Goal: Information Seeking & Learning: Learn about a topic

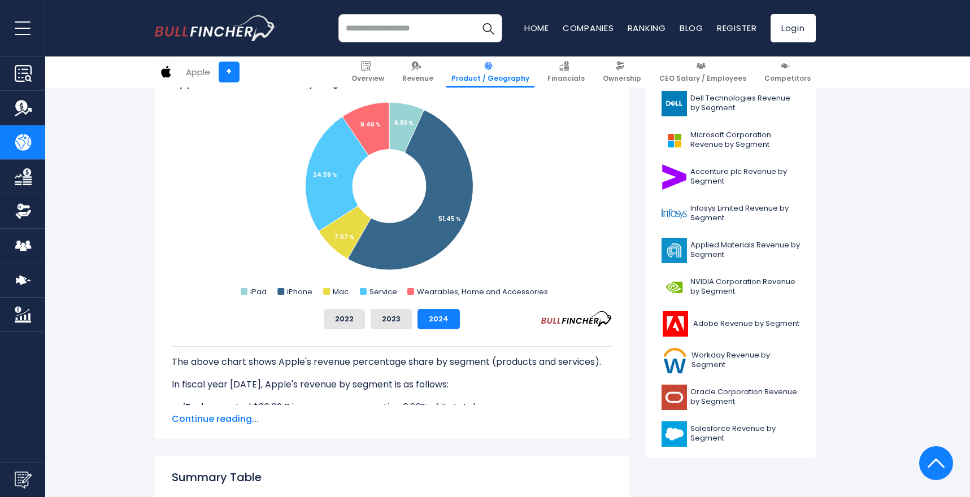
scroll to position [337, 0]
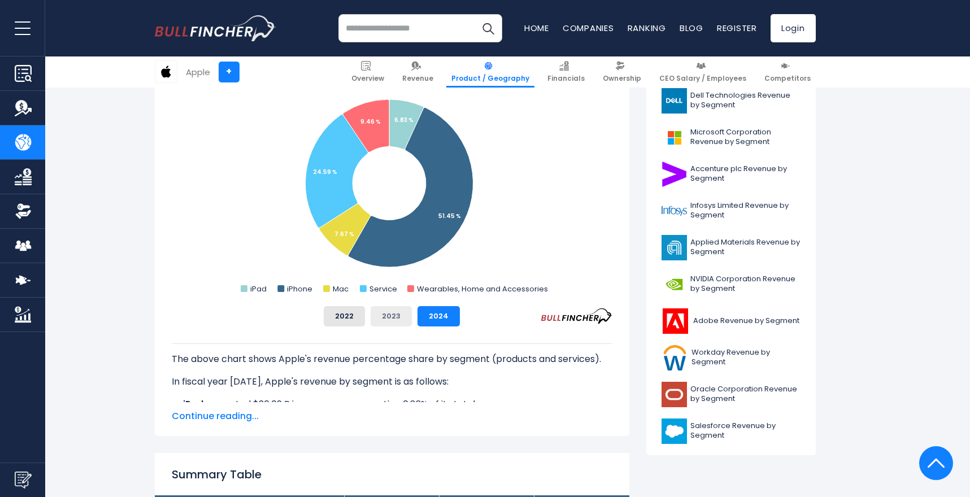
click at [384, 316] on button "2023" at bounding box center [391, 316] width 41 height 20
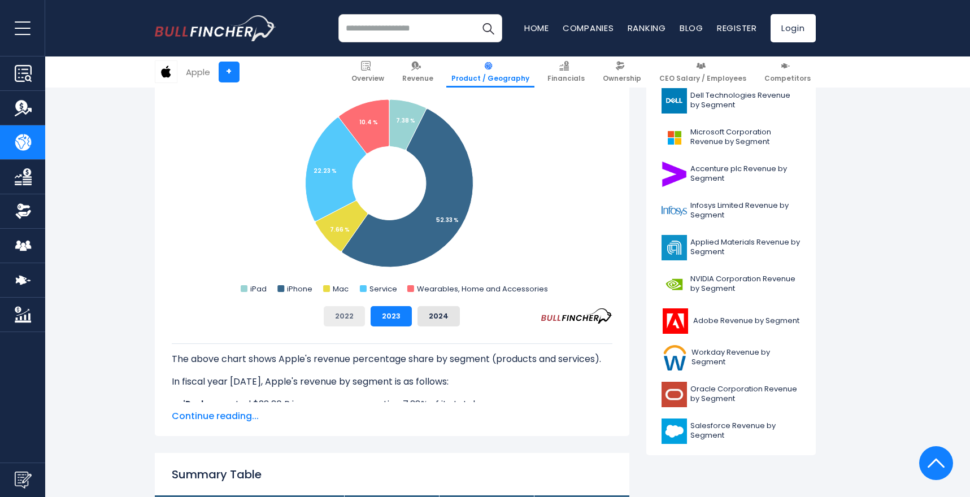
click at [350, 318] on button "2022" at bounding box center [344, 316] width 41 height 20
click at [390, 319] on button "2023" at bounding box center [391, 316] width 41 height 20
click at [435, 319] on button "2024" at bounding box center [438, 316] width 42 height 20
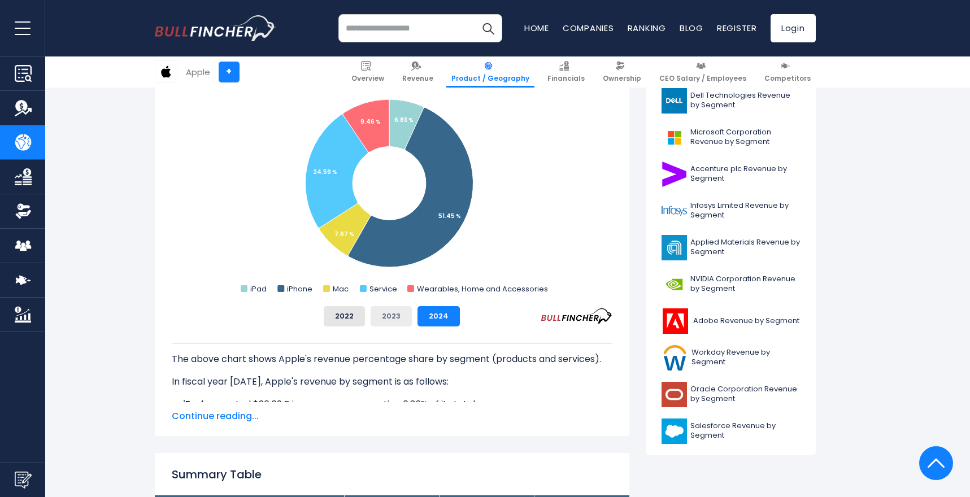
click at [393, 315] on button "2023" at bounding box center [391, 316] width 41 height 20
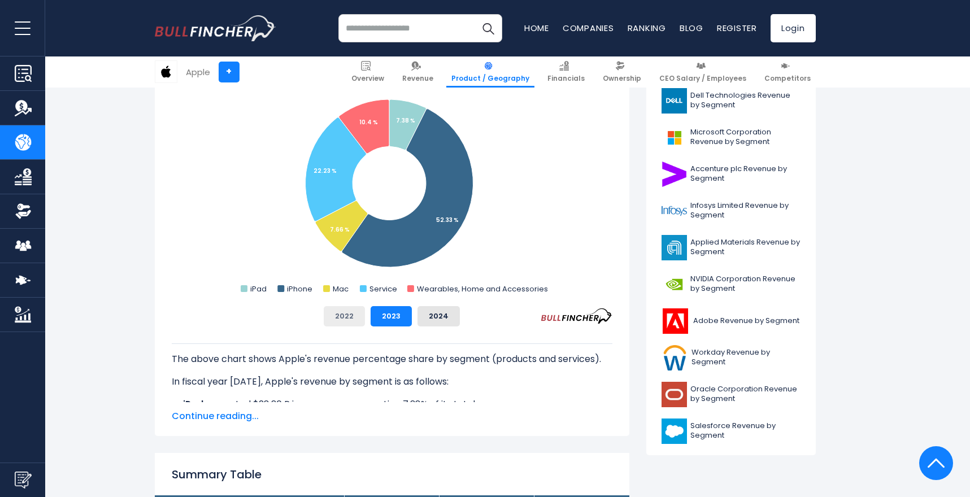
click at [355, 315] on button "2022" at bounding box center [344, 316] width 41 height 20
click at [391, 319] on button "2023" at bounding box center [391, 316] width 41 height 20
click at [439, 319] on button "2024" at bounding box center [438, 316] width 42 height 20
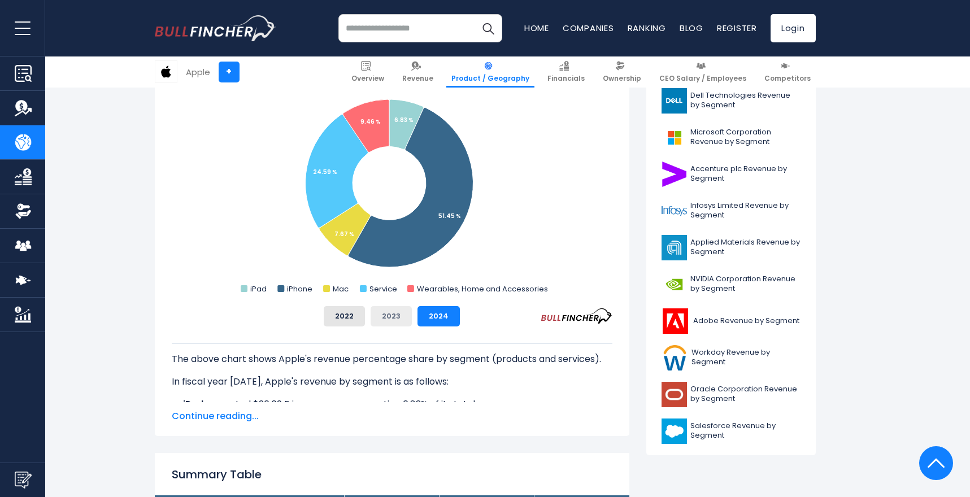
drag, startPoint x: 396, startPoint y: 318, endPoint x: 380, endPoint y: 317, distance: 16.4
click at [396, 318] on button "2023" at bounding box center [391, 316] width 41 height 20
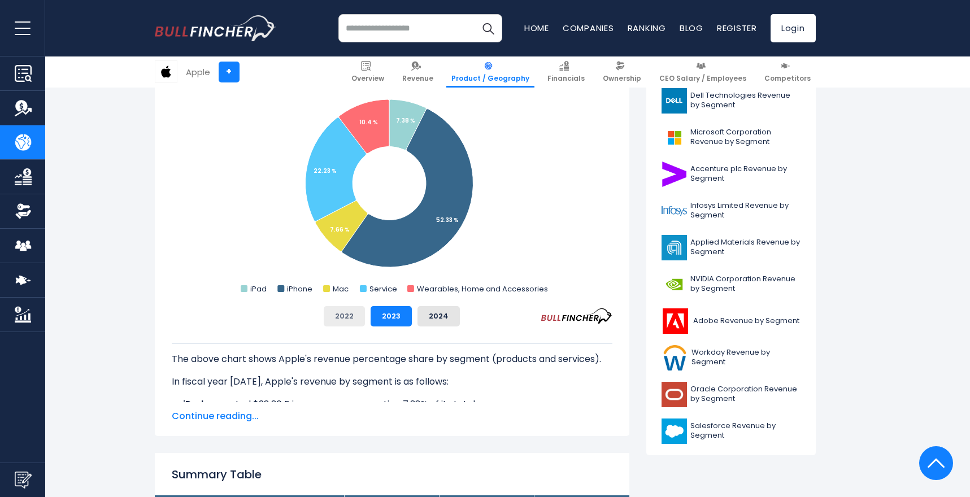
click at [343, 314] on button "2022" at bounding box center [344, 316] width 41 height 20
click at [380, 315] on button "2023" at bounding box center [391, 316] width 41 height 20
click at [439, 321] on button "2024" at bounding box center [438, 316] width 42 height 20
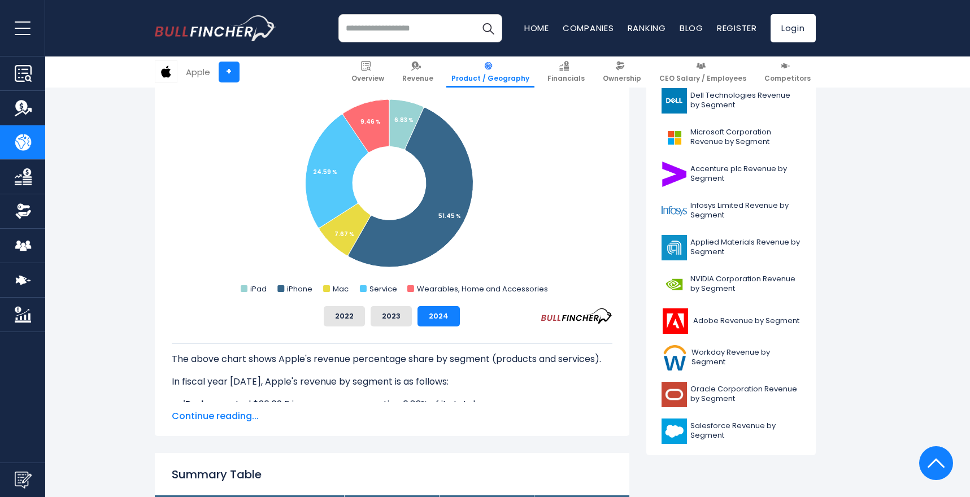
scroll to position [330, 0]
